Goal: Communication & Community: Ask a question

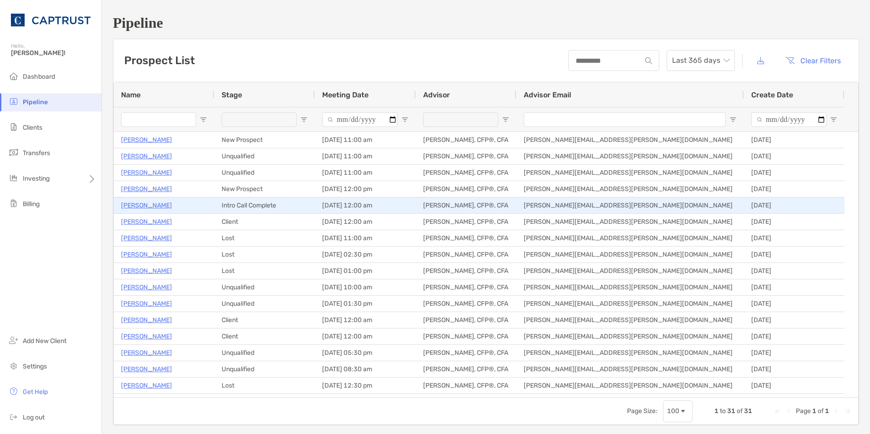
click at [141, 207] on p "[PERSON_NAME]" at bounding box center [146, 205] width 51 height 11
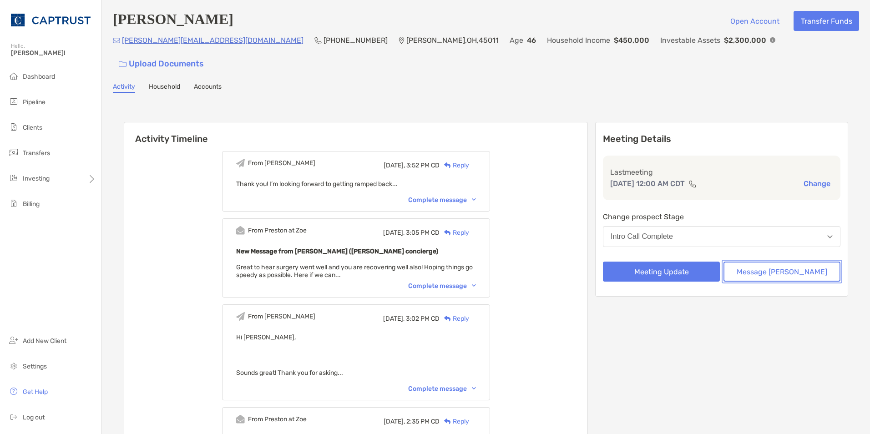
click at [792, 262] on button "Message [PERSON_NAME]" at bounding box center [782, 272] width 117 height 20
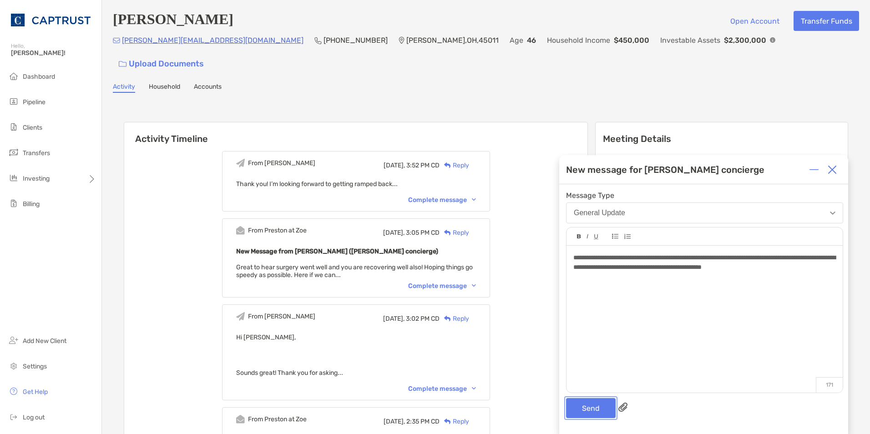
click at [603, 404] on button "Send" at bounding box center [591, 408] width 50 height 20
